Goal: Go to known website: Access a specific website the user already knows

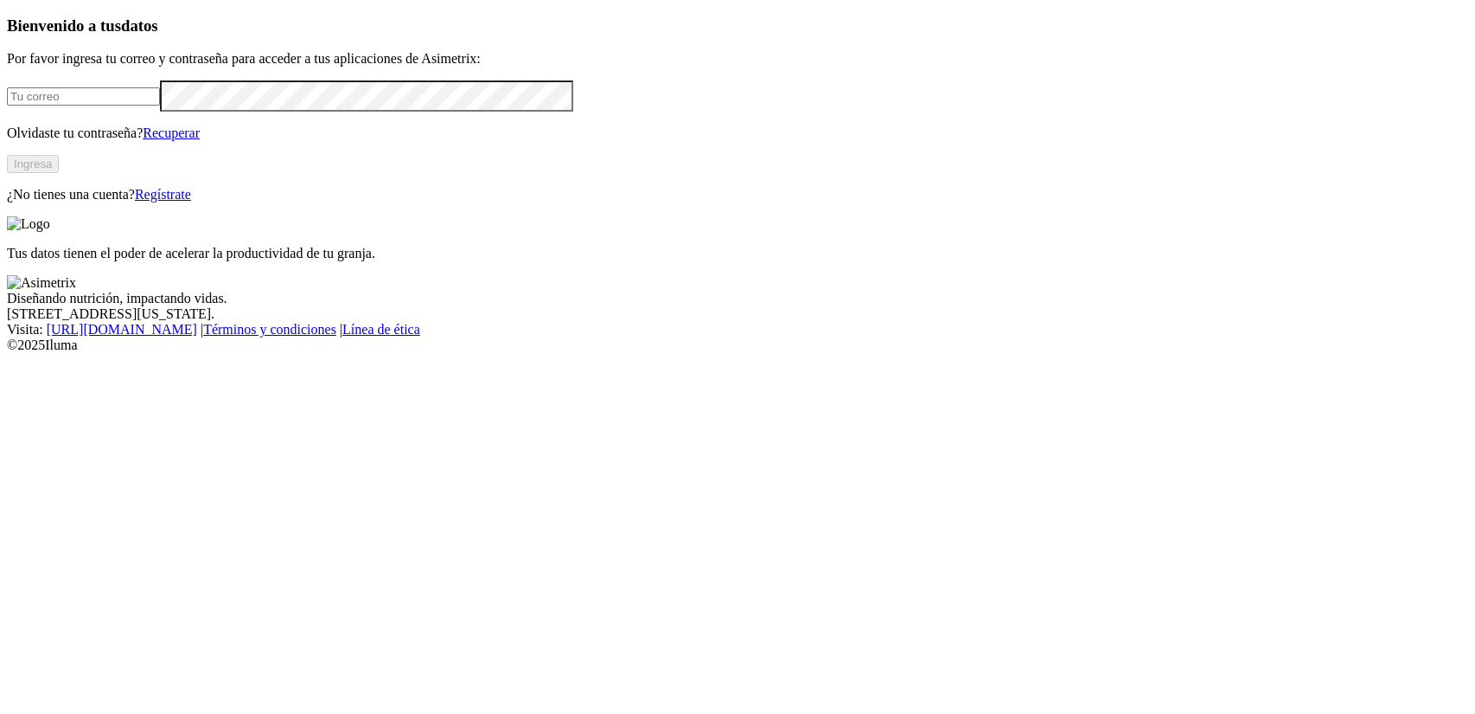
click at [160, 106] on input "email" at bounding box center [83, 96] width 153 height 18
type input "[PERSON_NAME][EMAIL_ADDRESS][PERSON_NAME][DOMAIN_NAME]"
click at [59, 173] on button "Ingresa" at bounding box center [33, 164] width 52 height 18
